Goal: Use online tool/utility: Utilize a website feature to perform a specific function

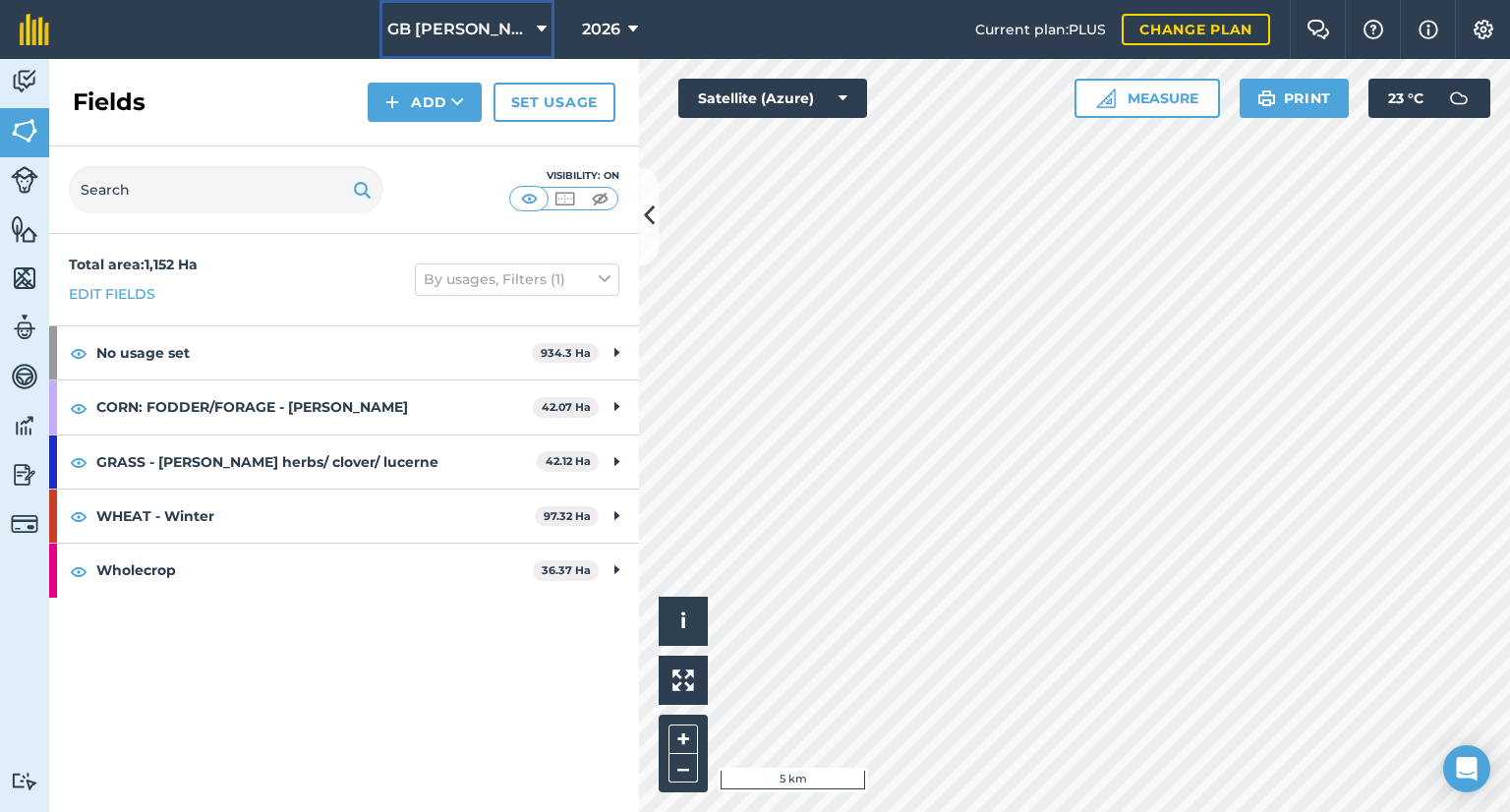
click at [461, 41] on span "GB [PERSON_NAME] Farms" at bounding box center [457, 30] width 142 height 24
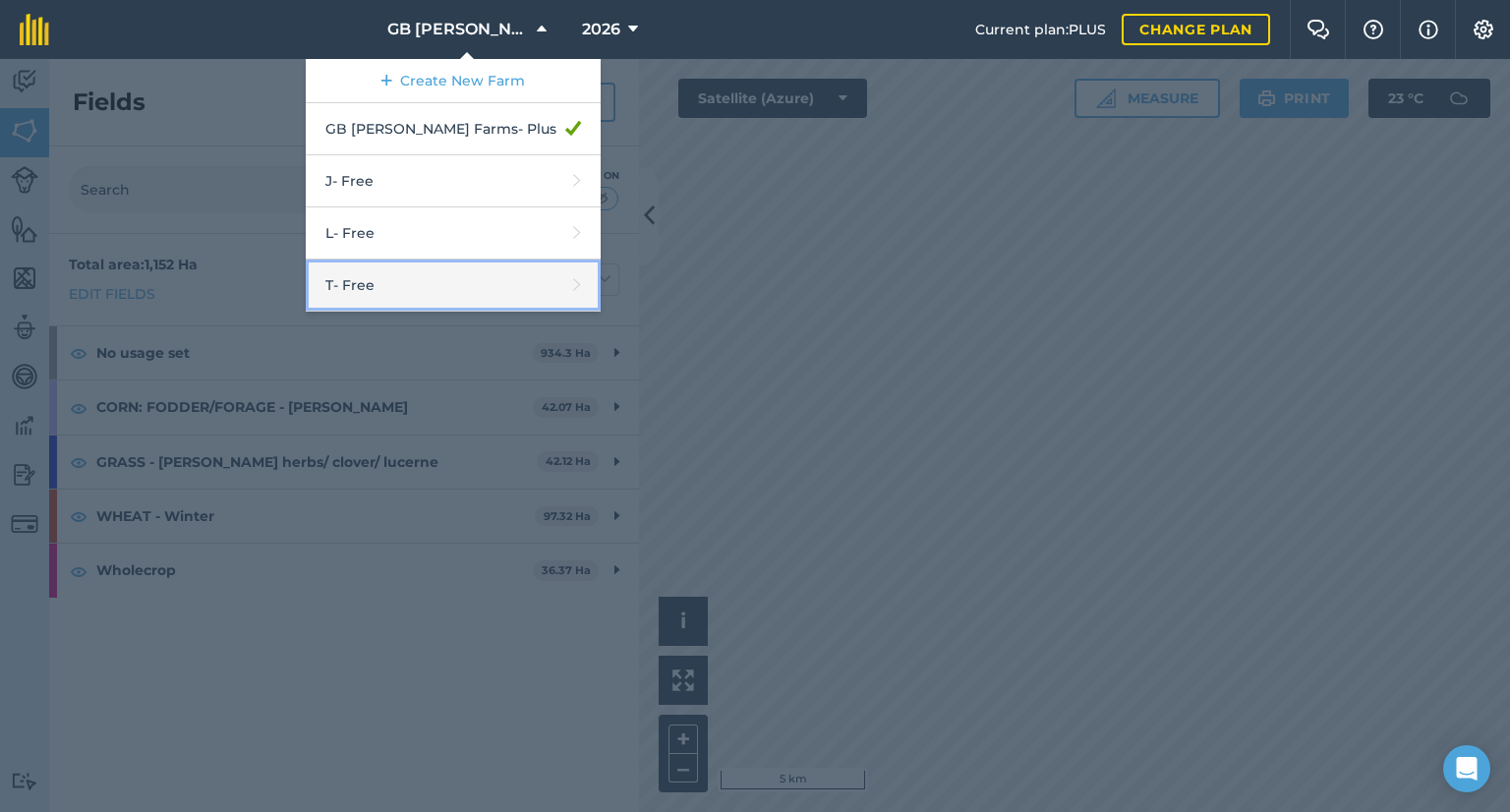
click at [428, 284] on link "T - Free" at bounding box center [453, 285] width 295 height 52
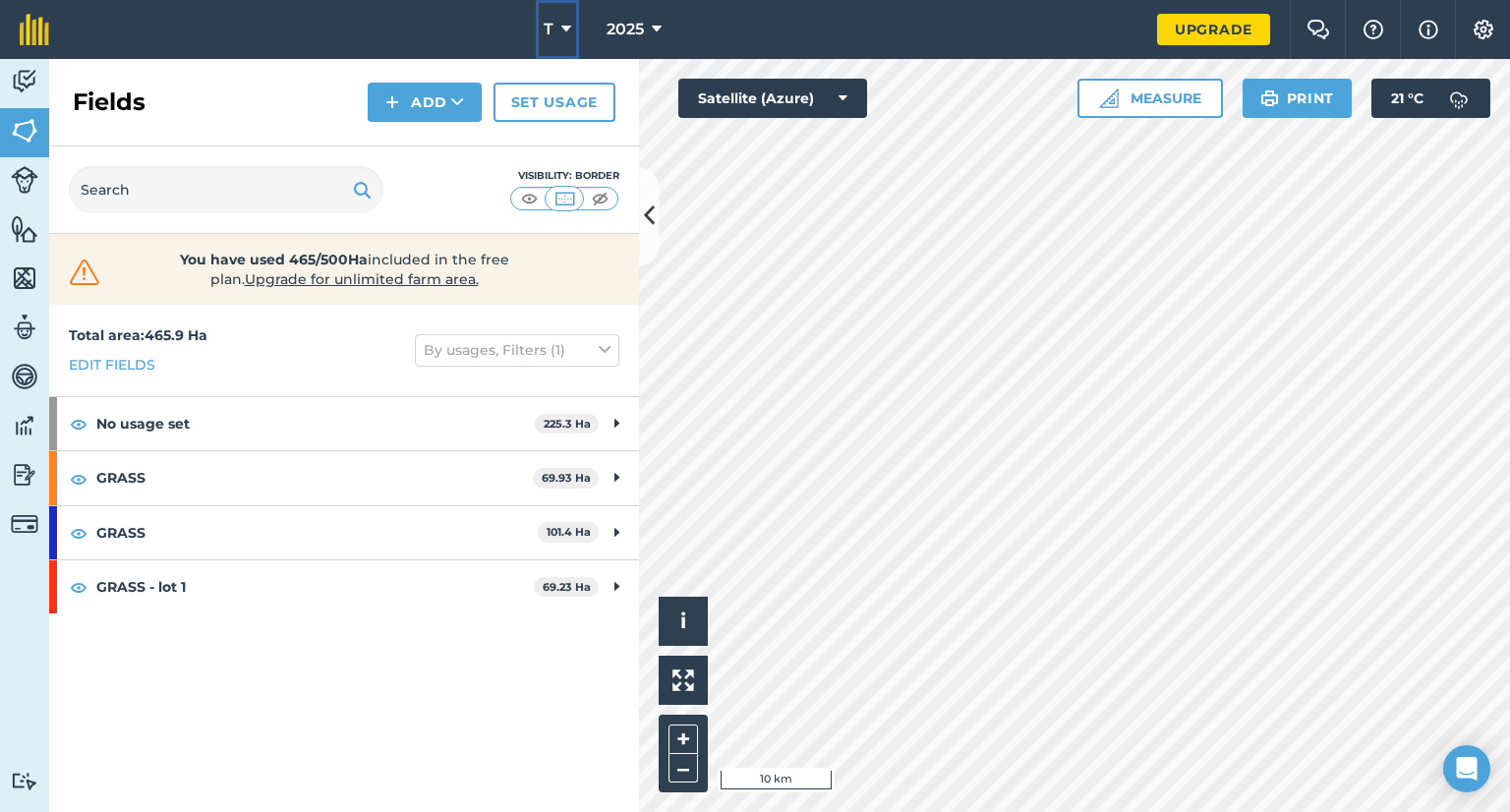
click at [569, 33] on icon at bounding box center [566, 30] width 10 height 24
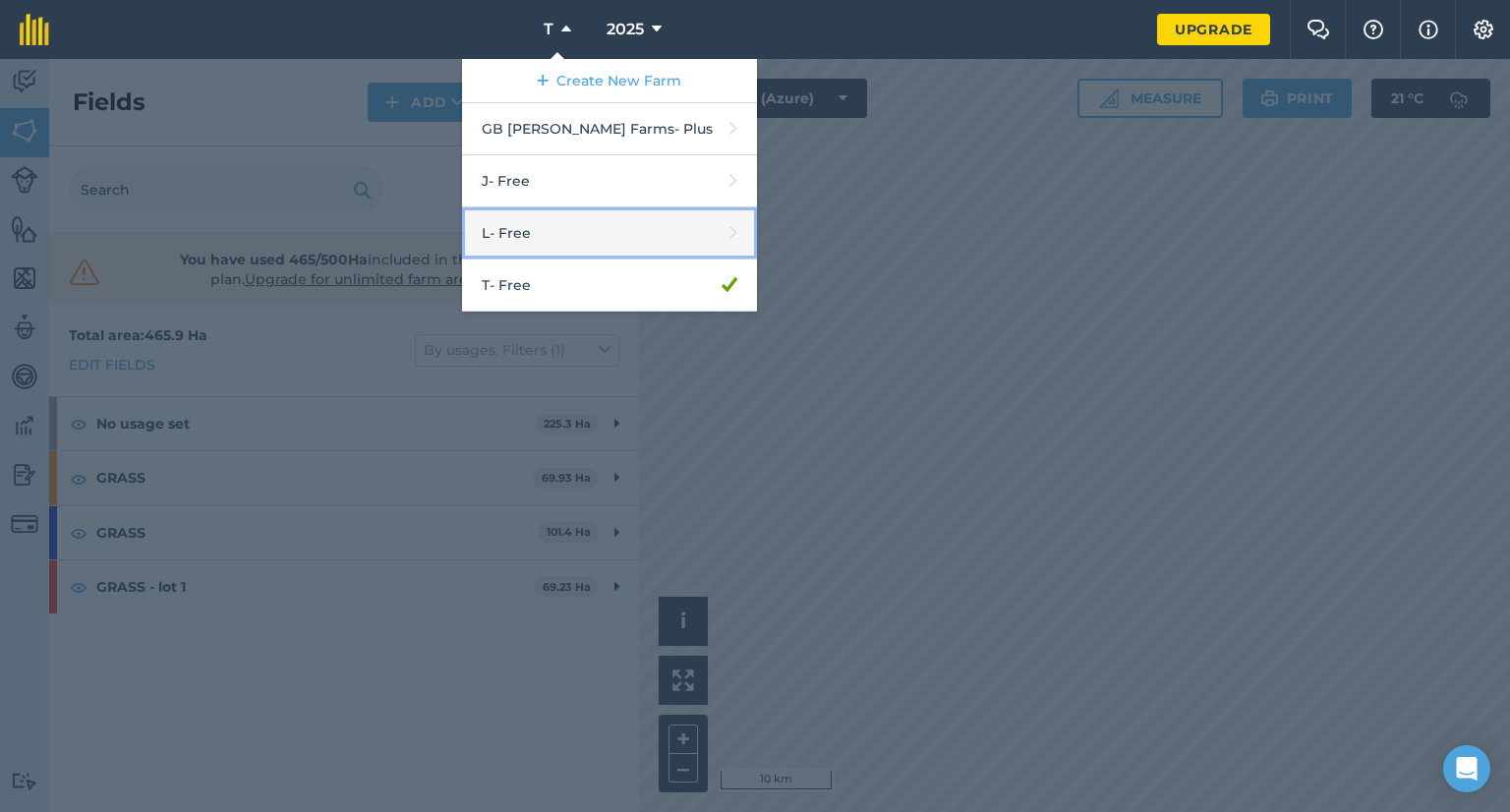
click at [559, 232] on link "L - Free" at bounding box center [610, 233] width 295 height 52
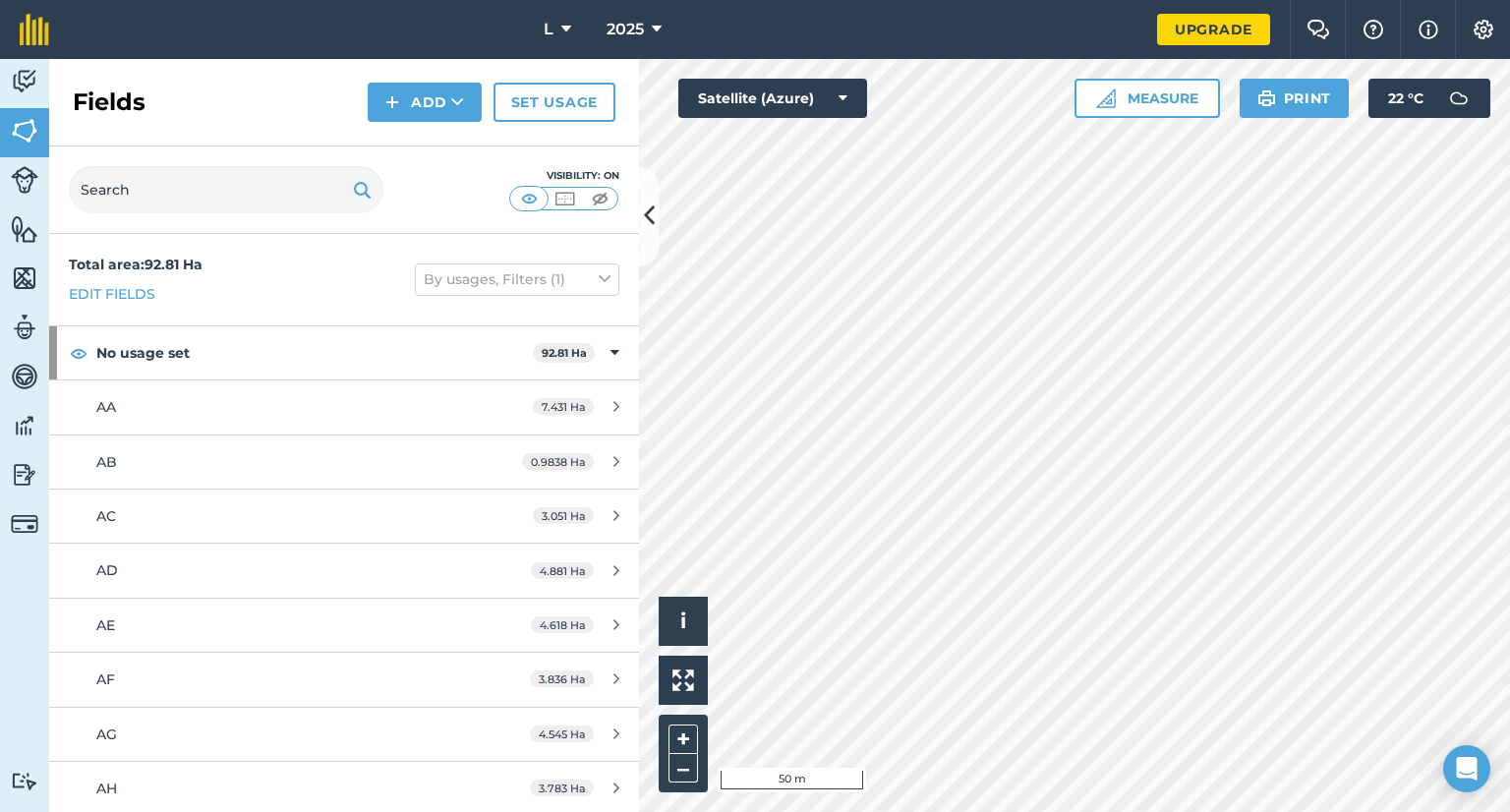
click at [1054, 811] on html "L 2025 Upgrade Farm Chat Help Info Settings Map printing is not available on ou…" at bounding box center [755, 406] width 1510 height 812
click at [1004, 811] on html "L 2025 Upgrade Farm Chat Help Info Settings Map printing is not available on ou…" at bounding box center [755, 406] width 1510 height 812
click at [1126, 93] on button "Measure" at bounding box center [1147, 98] width 145 height 40
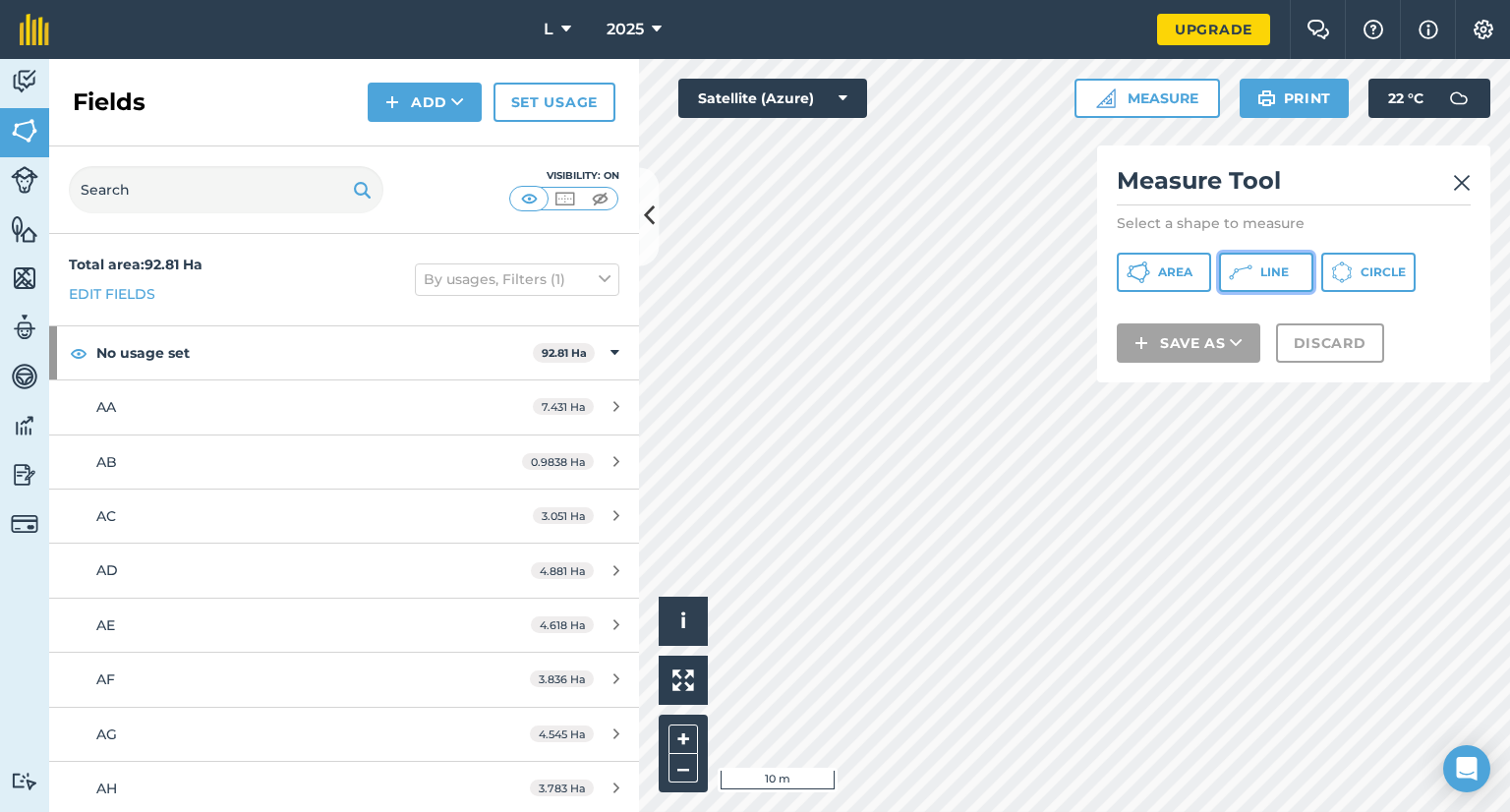
click at [1150, 277] on icon at bounding box center [1139, 272] width 24 height 24
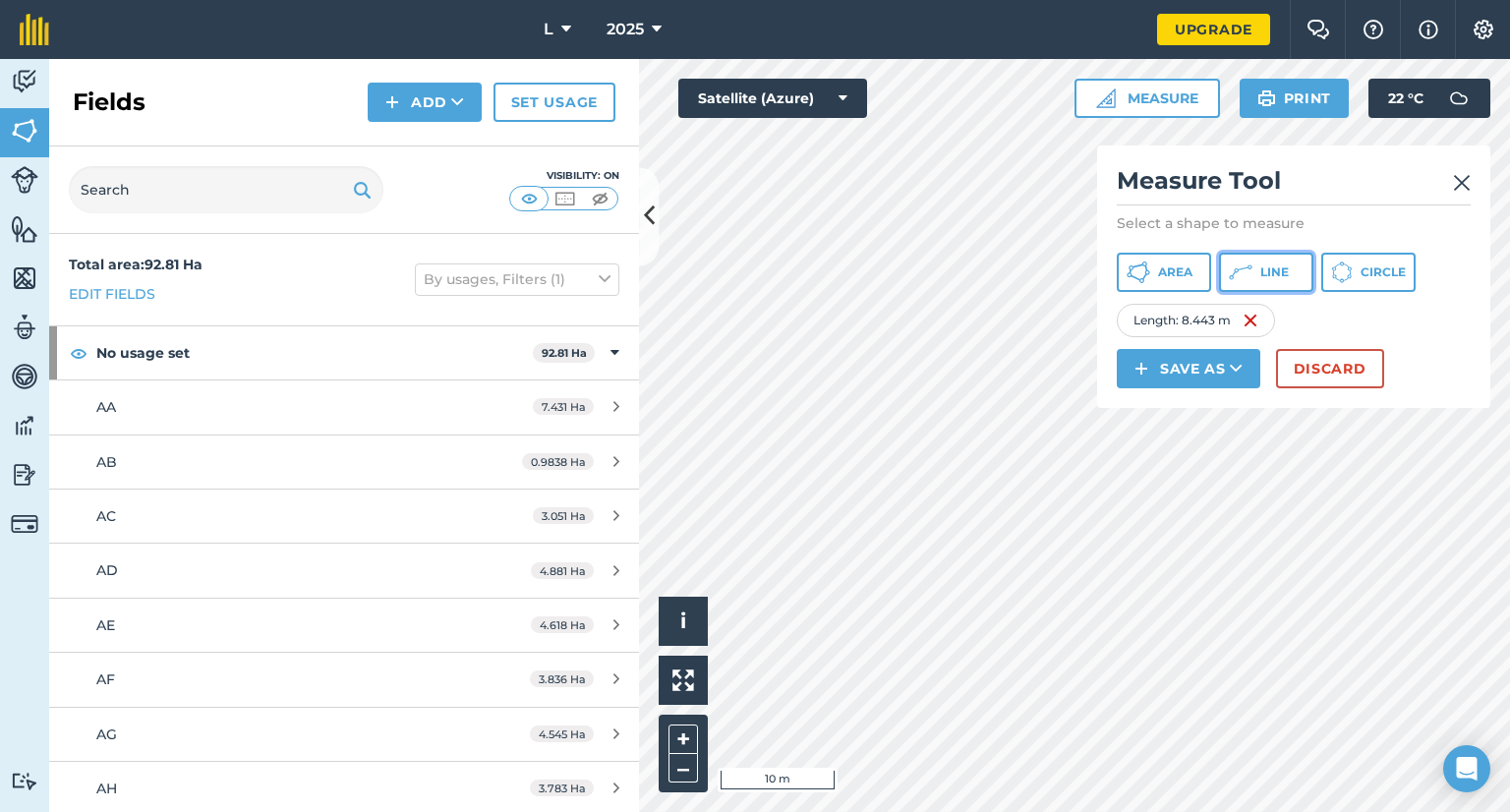
click at [1150, 272] on icon at bounding box center [1139, 272] width 24 height 24
click at [1457, 186] on img at bounding box center [1462, 183] width 18 height 24
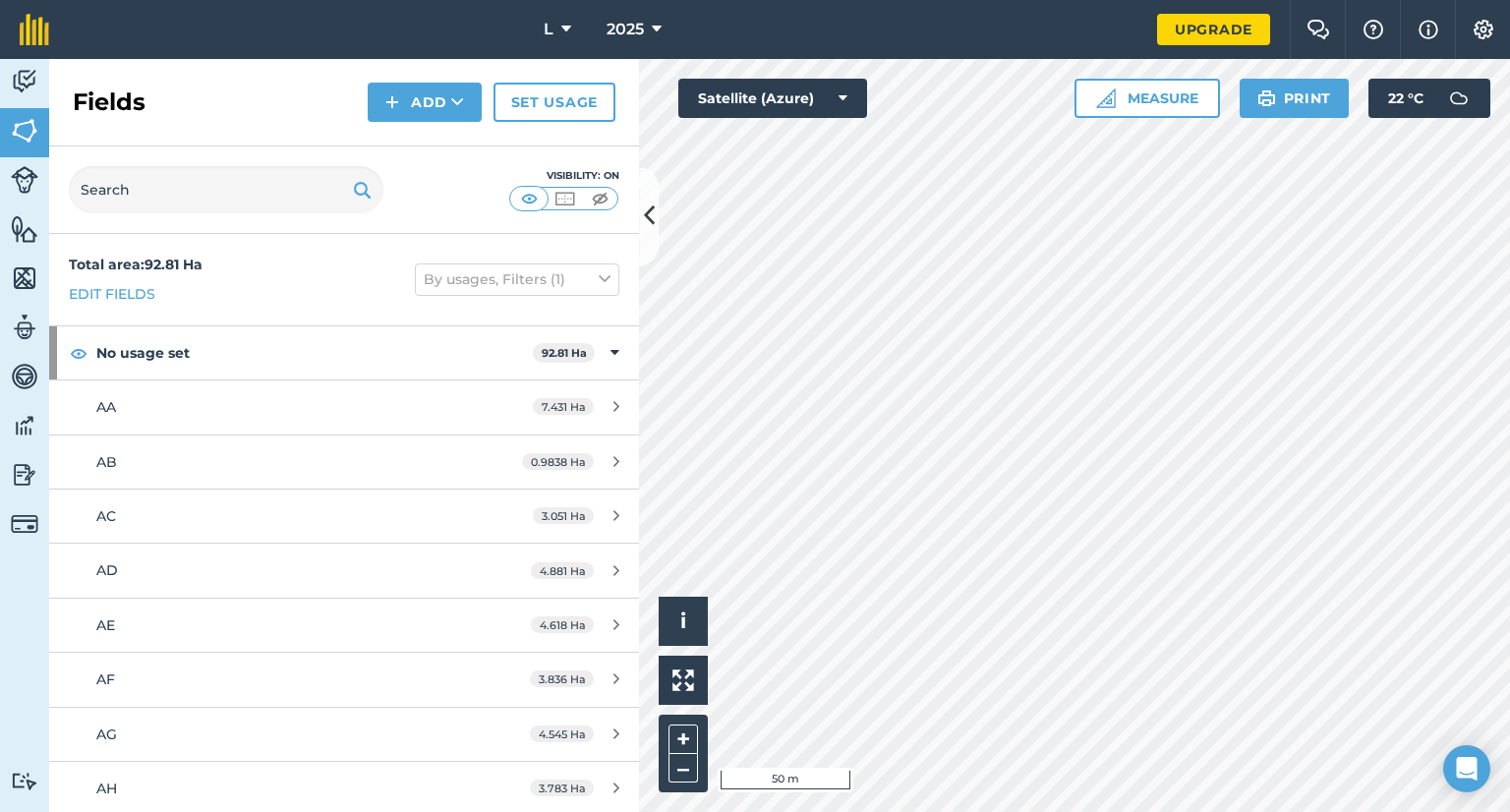
click at [995, 811] on html "L 2025 Upgrade Farm Chat Help Info Settings Map printing is not available on ou…" at bounding box center [755, 406] width 1510 height 812
click at [674, 632] on div "Click to start drawing i © 2025 TomTom, Microsoft 50 m + –" at bounding box center [1075, 435] width 871 height 753
